Goal: Task Accomplishment & Management: Use online tool/utility

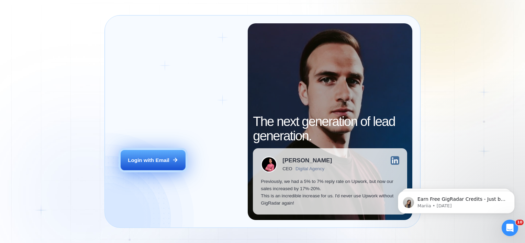
click at [136, 170] on button "Login with Email" at bounding box center [153, 160] width 65 height 20
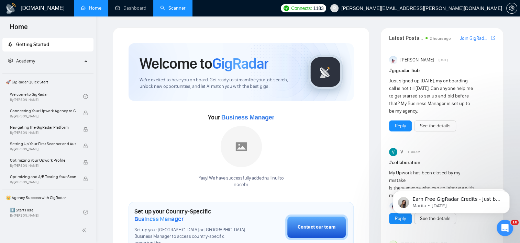
click at [165, 5] on link "Scanner" at bounding box center [172, 8] width 25 height 6
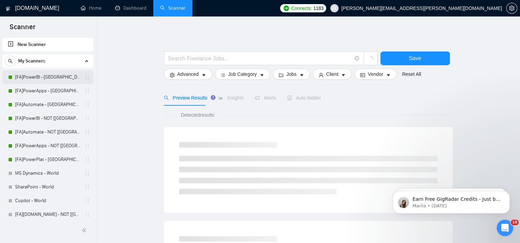
click at [40, 79] on link "[FA]PowerBI - [GEOGRAPHIC_DATA], [GEOGRAPHIC_DATA], [GEOGRAPHIC_DATA]" at bounding box center [47, 77] width 65 height 14
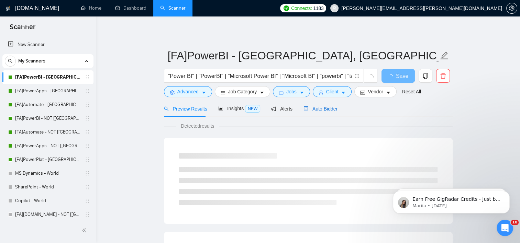
click at [328, 108] on span "Auto Bidder" at bounding box center [321, 108] width 34 height 5
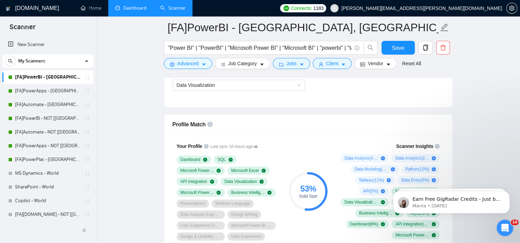
scroll to position [309, 0]
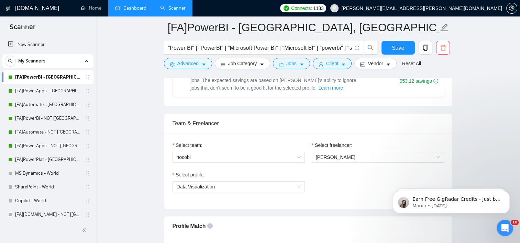
click at [136, 9] on link "Dashboard" at bounding box center [130, 8] width 31 height 6
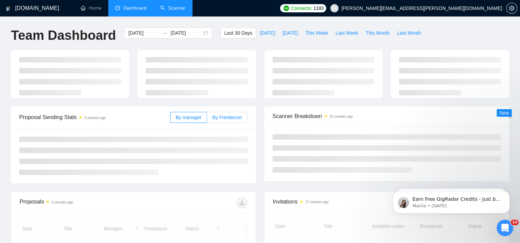
click at [230, 117] on span "By Freelancer" at bounding box center [227, 117] width 30 height 5
click at [207, 119] on input "By Freelancer" at bounding box center [207, 119] width 0 height 0
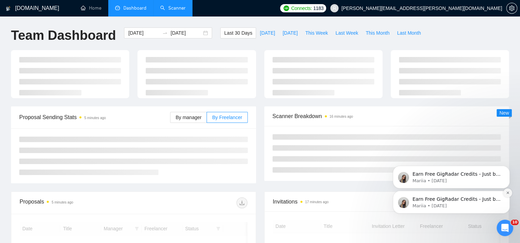
click at [508, 195] on button "Dismiss notification" at bounding box center [507, 193] width 9 height 9
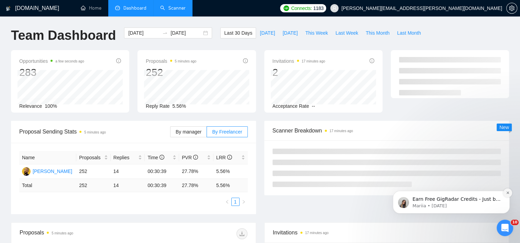
click at [508, 192] on icon "Dismiss notification" at bounding box center [508, 193] width 4 height 4
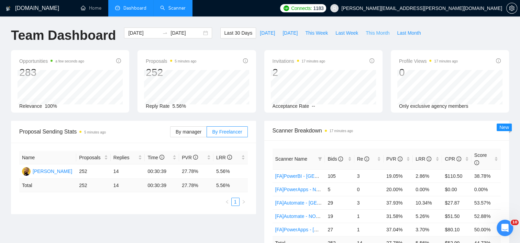
click at [383, 32] on button "This Month" at bounding box center [377, 32] width 31 height 11
type input "2025-08-01"
type input "2025-08-31"
click at [351, 155] on div "Bids" at bounding box center [340, 159] width 24 height 8
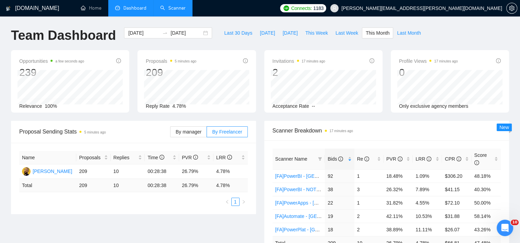
click at [174, 11] on link "Scanner" at bounding box center [172, 8] width 25 height 6
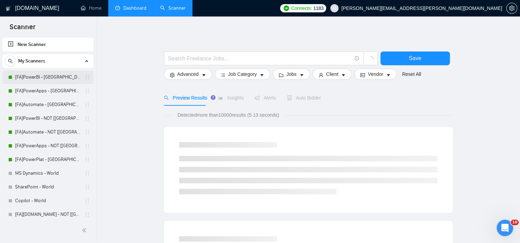
click at [33, 78] on link "[FA]PowerBI - [GEOGRAPHIC_DATA], [GEOGRAPHIC_DATA], [GEOGRAPHIC_DATA]" at bounding box center [47, 77] width 65 height 14
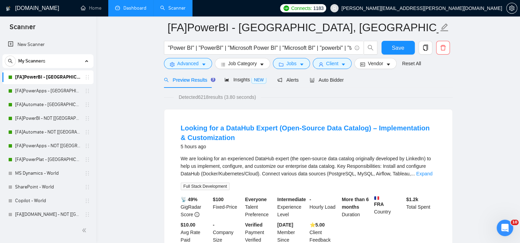
scroll to position [69, 0]
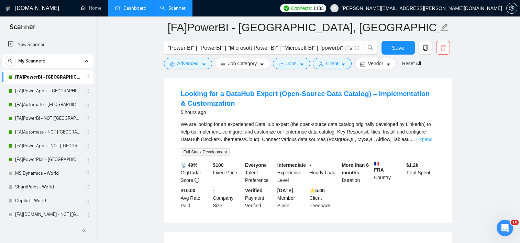
click at [422, 139] on link "Expand" at bounding box center [424, 139] width 16 height 5
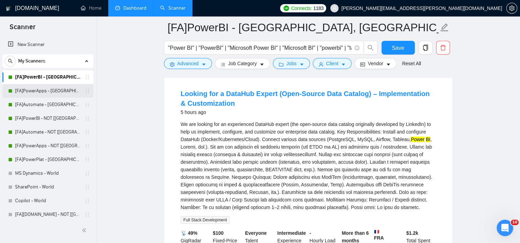
click at [33, 96] on link "[FA]PowerApps - [GEOGRAPHIC_DATA], [GEOGRAPHIC_DATA], [GEOGRAPHIC_DATA]" at bounding box center [47, 91] width 65 height 14
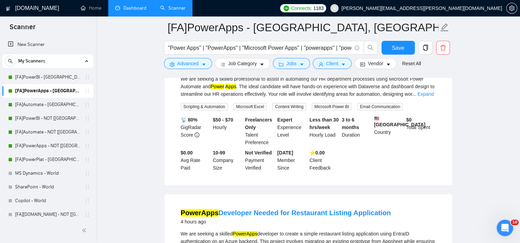
scroll to position [145, 0]
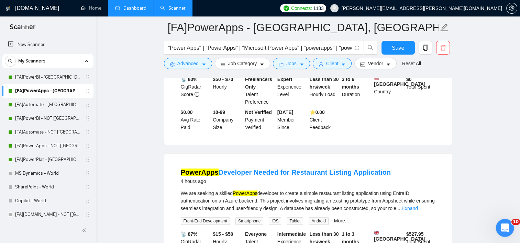
click at [501, 227] on icon "Open Intercom Messenger" at bounding box center [503, 227] width 11 height 11
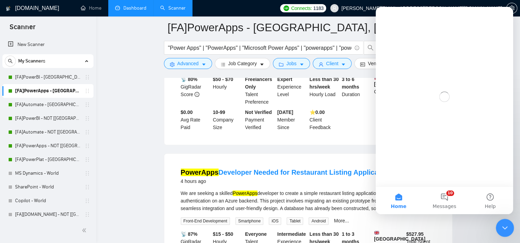
scroll to position [0, 0]
click at [449, 201] on button "10 Messages" at bounding box center [444, 200] width 46 height 27
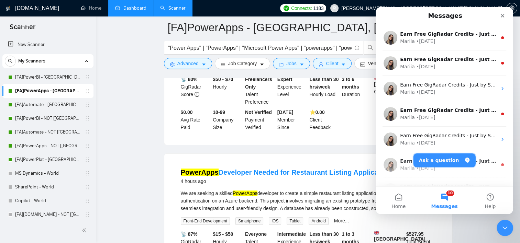
click at [457, 163] on button "Ask a question" at bounding box center [445, 161] width 62 height 14
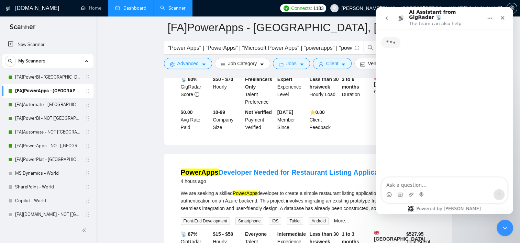
click at [423, 184] on textarea "Ask a question…" at bounding box center [445, 184] width 126 height 12
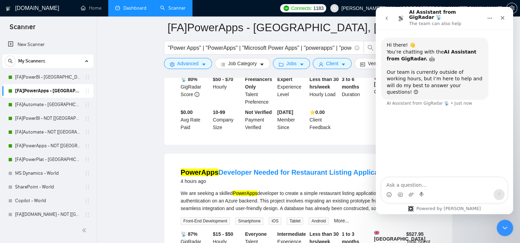
type textarea "I"
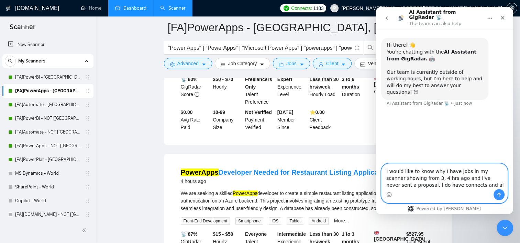
type textarea "I would like to know why I have jobs in my scanner showing from 3, 4 hrs ago an…"
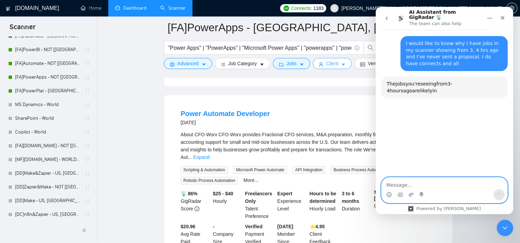
scroll to position [70, 0]
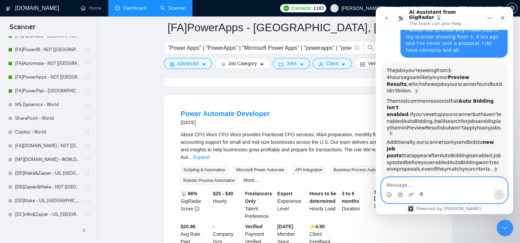
click at [460, 188] on textarea "Message…" at bounding box center [445, 184] width 126 height 12
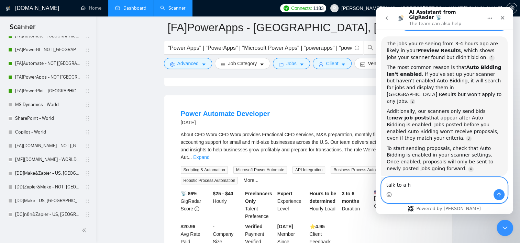
scroll to position [118, 0]
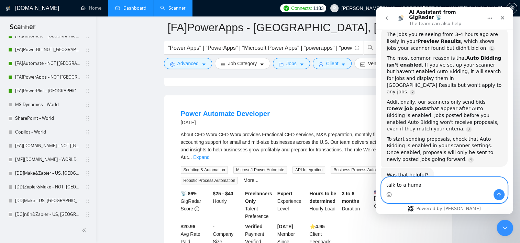
type textarea "talk to a human"
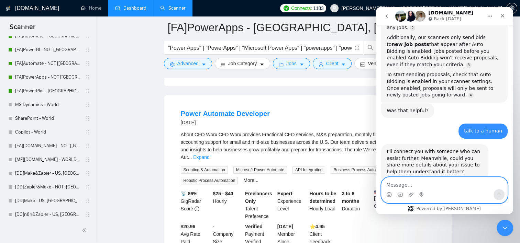
scroll to position [221, 0]
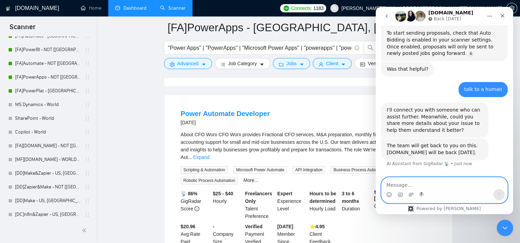
click at [464, 186] on textarea "Message…" at bounding box center [445, 184] width 126 height 12
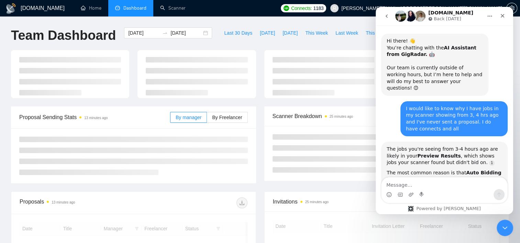
scroll to position [221, 0]
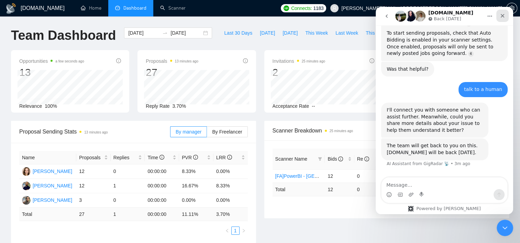
click at [505, 18] on icon "Close" at bounding box center [502, 15] width 5 height 5
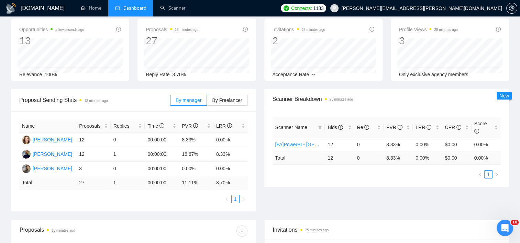
scroll to position [0, 0]
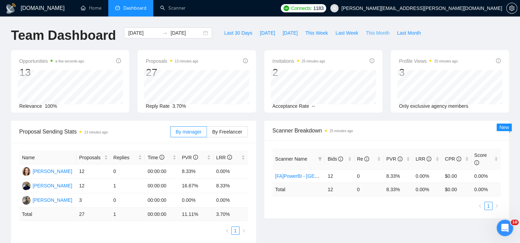
click at [376, 34] on span "This Month" at bounding box center [378, 33] width 24 height 8
type input "2025-08-01"
type input "2025-08-31"
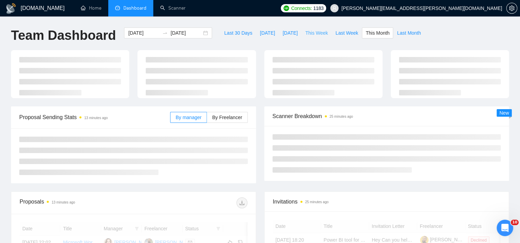
click at [310, 33] on span "This Week" at bounding box center [316, 33] width 23 height 8
type input "2025-08-25"
click at [243, 116] on main "Team Dashboard 2025-08-25 2025-08-31 Last 30 Days Today Yesterday This Week Las…" at bounding box center [260, 218] width 498 height 383
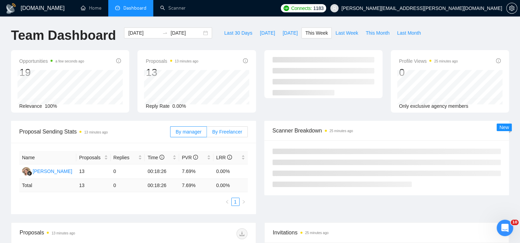
click at [235, 128] on label "By Freelancer" at bounding box center [227, 131] width 41 height 11
click at [207, 134] on input "By Freelancer" at bounding box center [207, 134] width 0 height 0
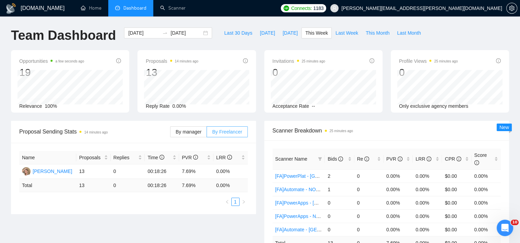
click at [243, 131] on span at bounding box center [227, 132] width 40 height 10
click at [207, 134] on input "By Freelancer" at bounding box center [207, 134] width 0 height 0
click at [243, 131] on span at bounding box center [227, 132] width 40 height 10
click at [207, 134] on input "By Freelancer" at bounding box center [207, 134] width 0 height 0
click at [256, 125] on div "Proposal Sending Stats 14 minutes ago By manager By Freelancer" at bounding box center [133, 132] width 245 height 22
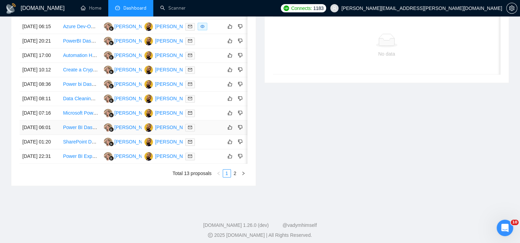
scroll to position [309, 0]
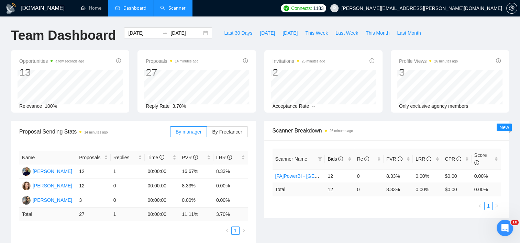
click at [176, 10] on link "Scanner" at bounding box center [172, 8] width 25 height 6
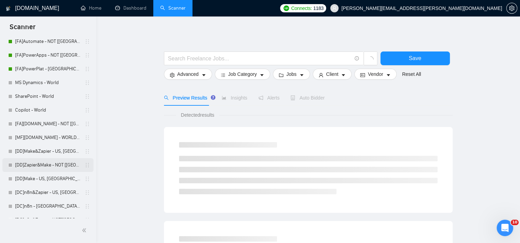
scroll to position [113, 0]
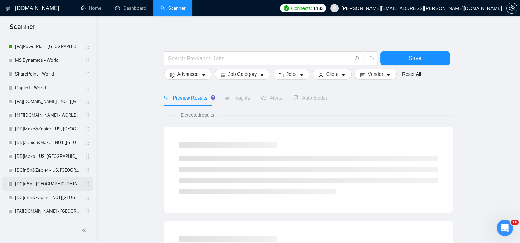
click at [59, 183] on link "[DC]n8n - [GEOGRAPHIC_DATA], [GEOGRAPHIC_DATA], [GEOGRAPHIC_DATA]" at bounding box center [47, 184] width 65 height 14
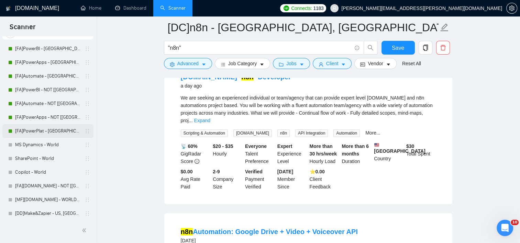
scroll to position [10, 0]
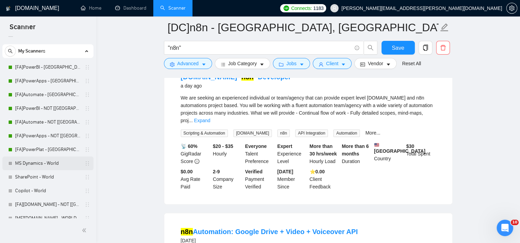
click at [42, 163] on link "MS Dynamics - World" at bounding box center [47, 164] width 65 height 14
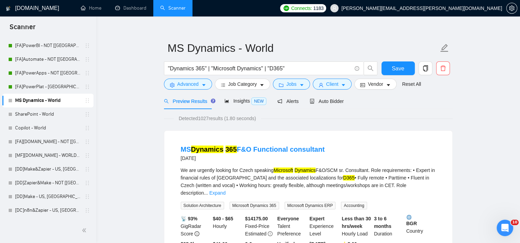
scroll to position [113, 0]
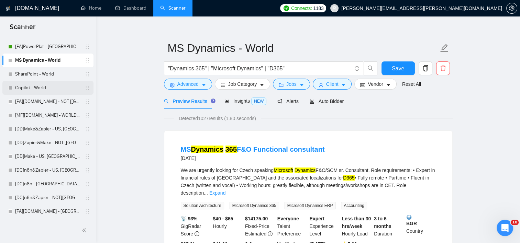
click at [44, 89] on link "Copilot - World" at bounding box center [47, 88] width 65 height 14
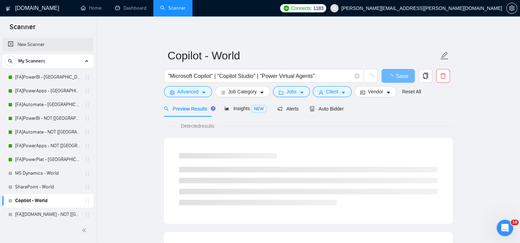
click at [52, 44] on link "New Scanner" at bounding box center [48, 45] width 80 height 14
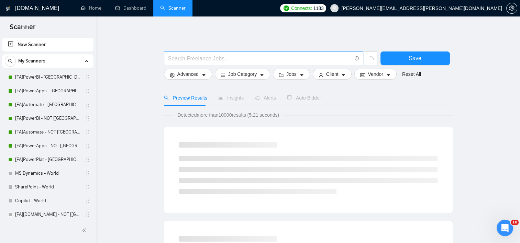
click at [238, 60] on input "text" at bounding box center [260, 58] width 184 height 9
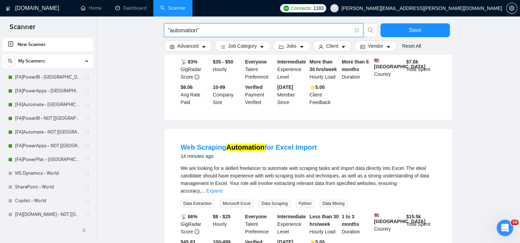
scroll to position [481, 0]
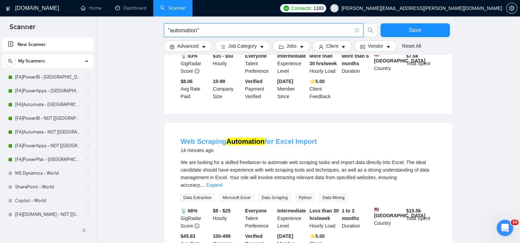
type input ""automation""
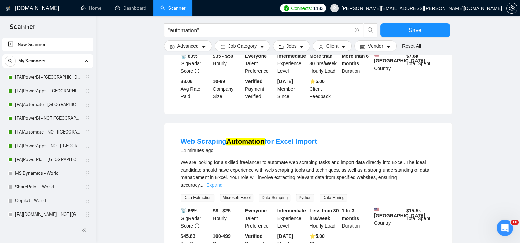
click at [222, 183] on link "Expand" at bounding box center [214, 185] width 16 height 5
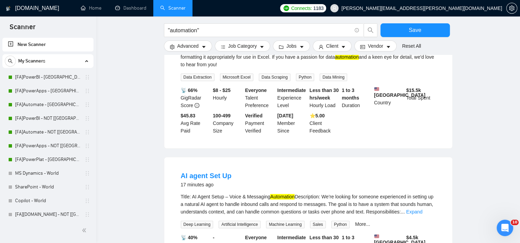
scroll to position [653, 0]
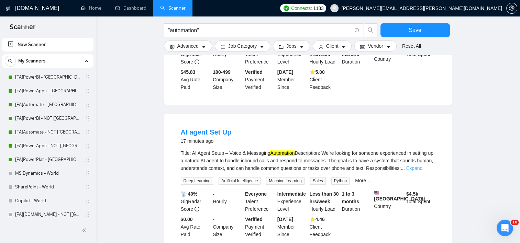
click at [422, 166] on link "Expand" at bounding box center [414, 168] width 16 height 5
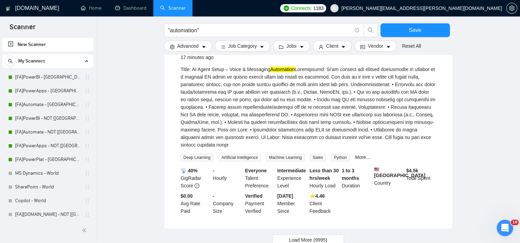
scroll to position [772, 0]
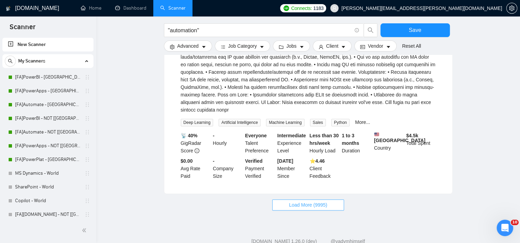
click at [321, 201] on span "Load More (9995)" at bounding box center [308, 205] width 38 height 8
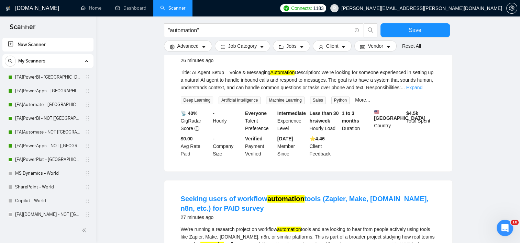
scroll to position [978, 0]
